Goal: Check status

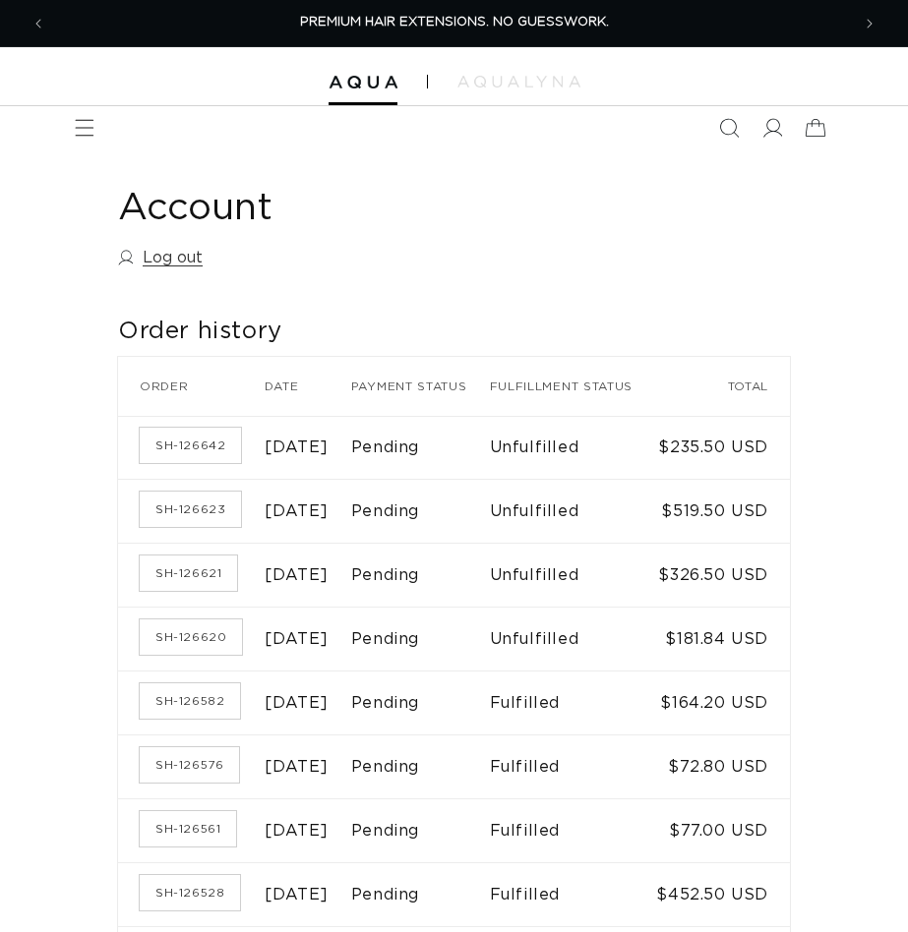
click at [181, 462] on link "SH-126642" at bounding box center [190, 445] width 101 height 35
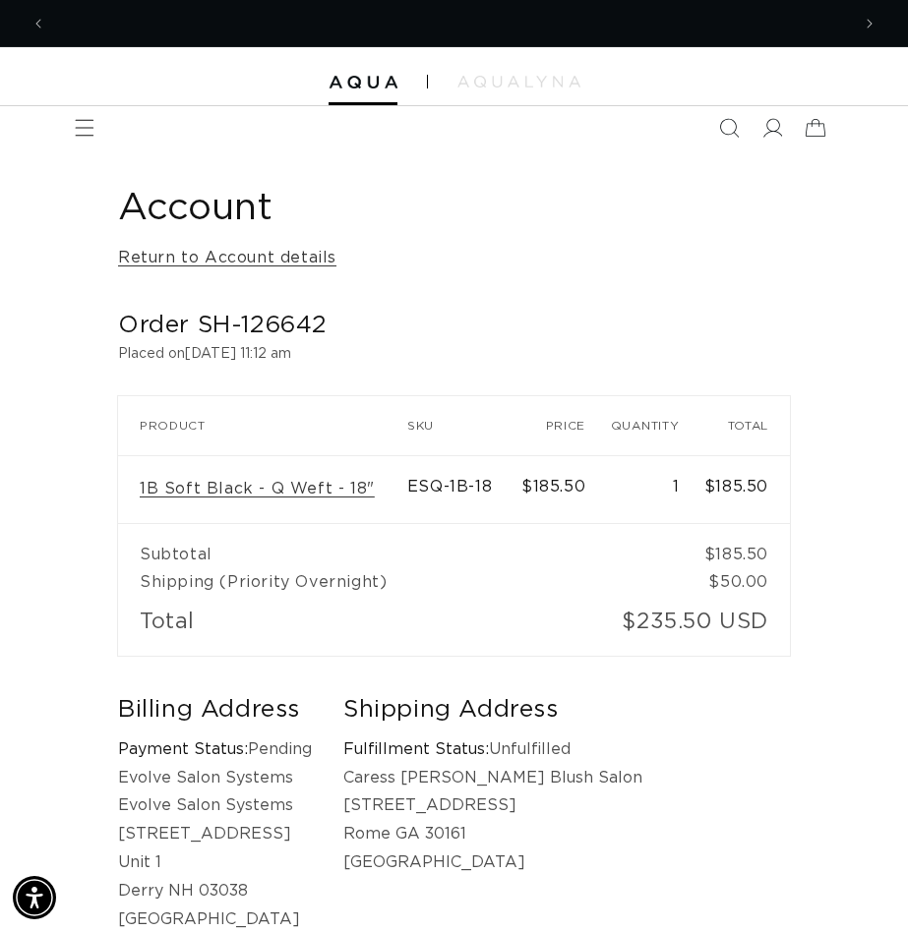
scroll to position [0, 803]
